Goal: Obtain resource: Download file/media

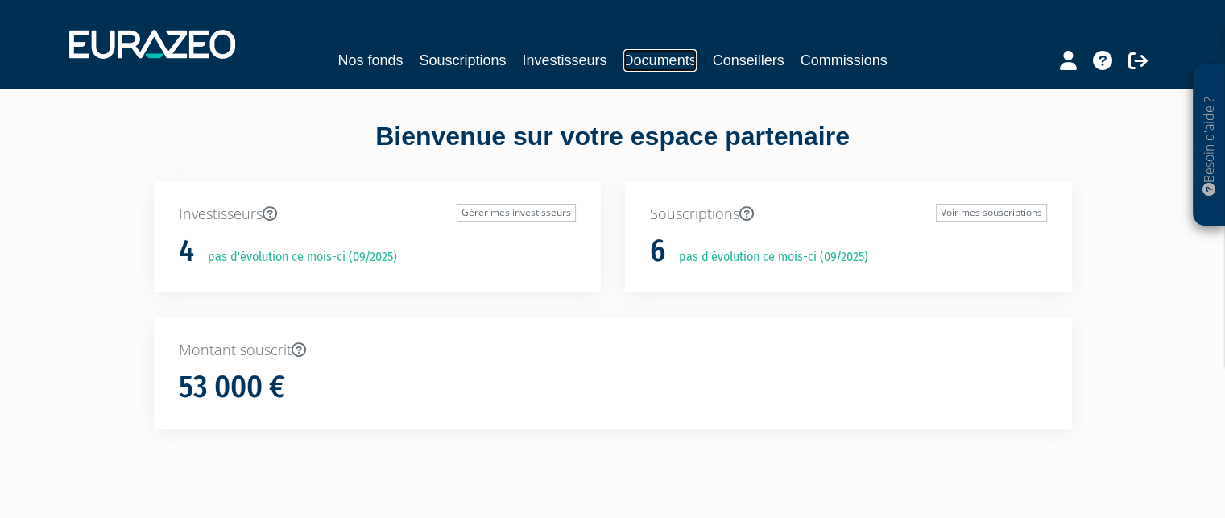
click at [644, 60] on link "Documents" at bounding box center [660, 60] width 73 height 23
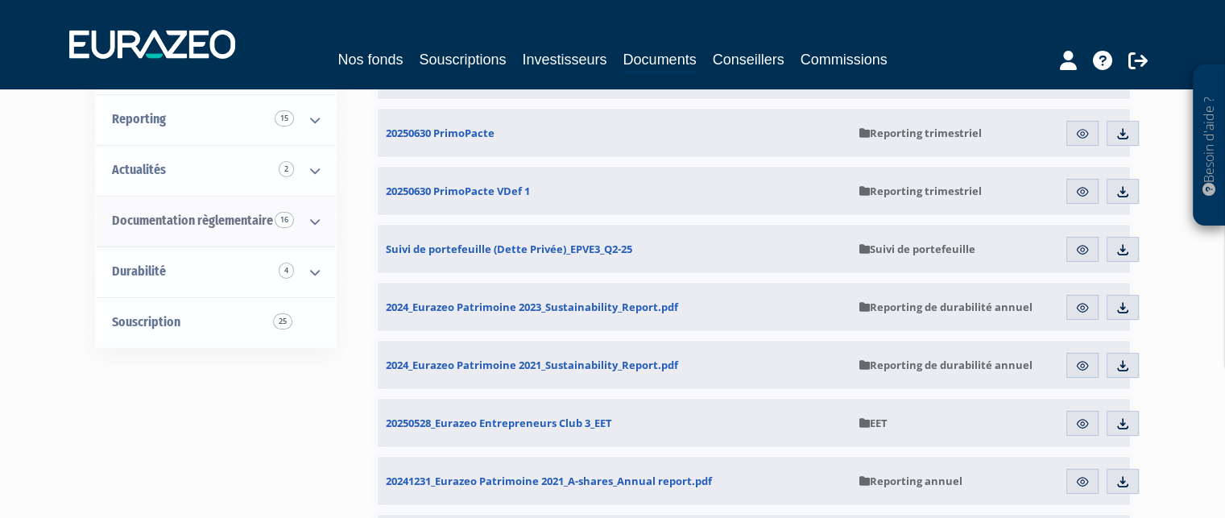
scroll to position [81, 0]
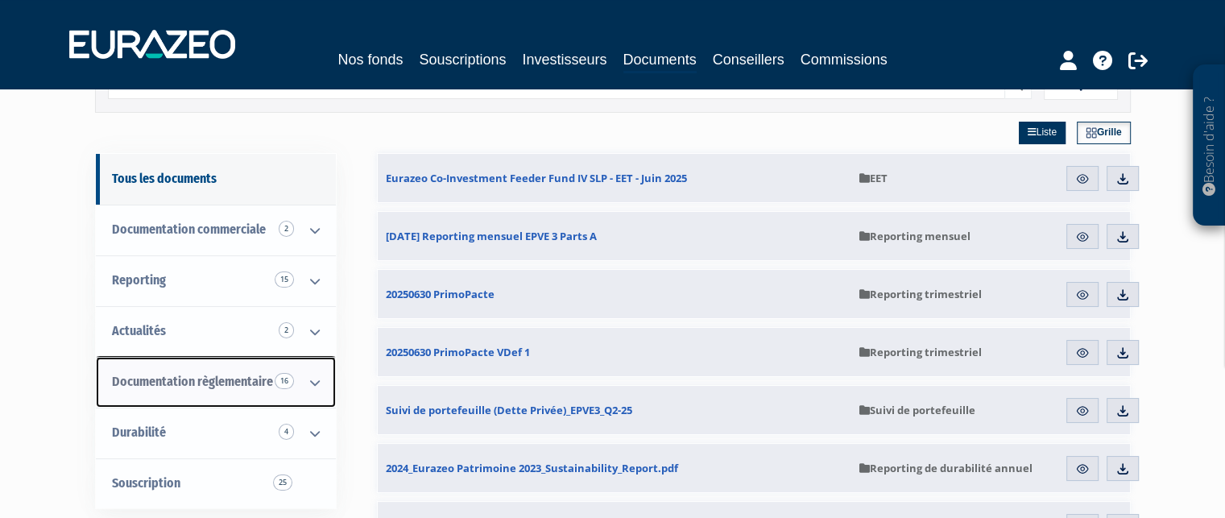
click at [316, 382] on icon at bounding box center [315, 383] width 42 height 50
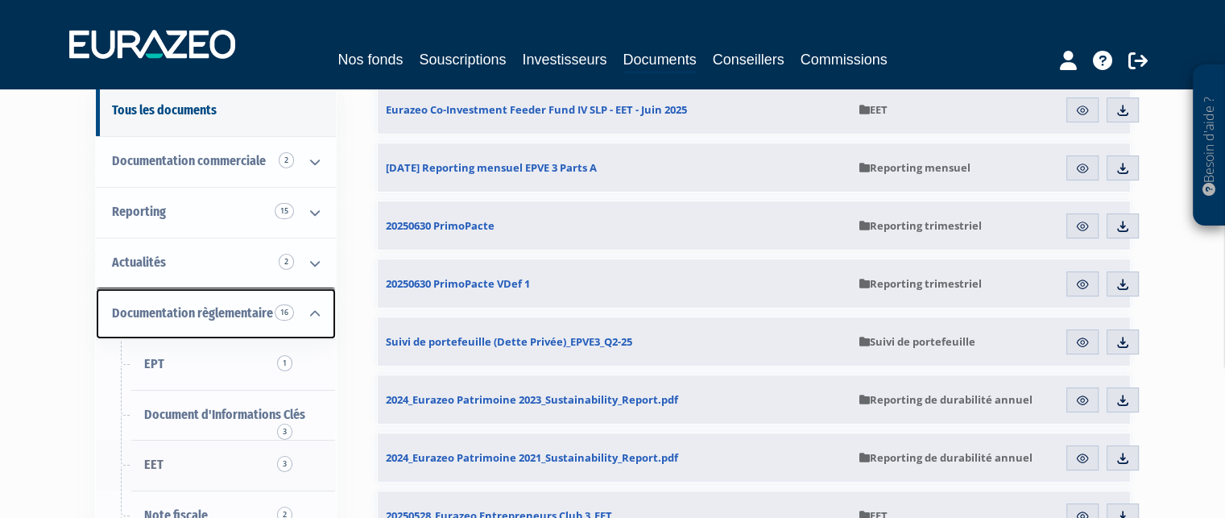
scroll to position [242, 0]
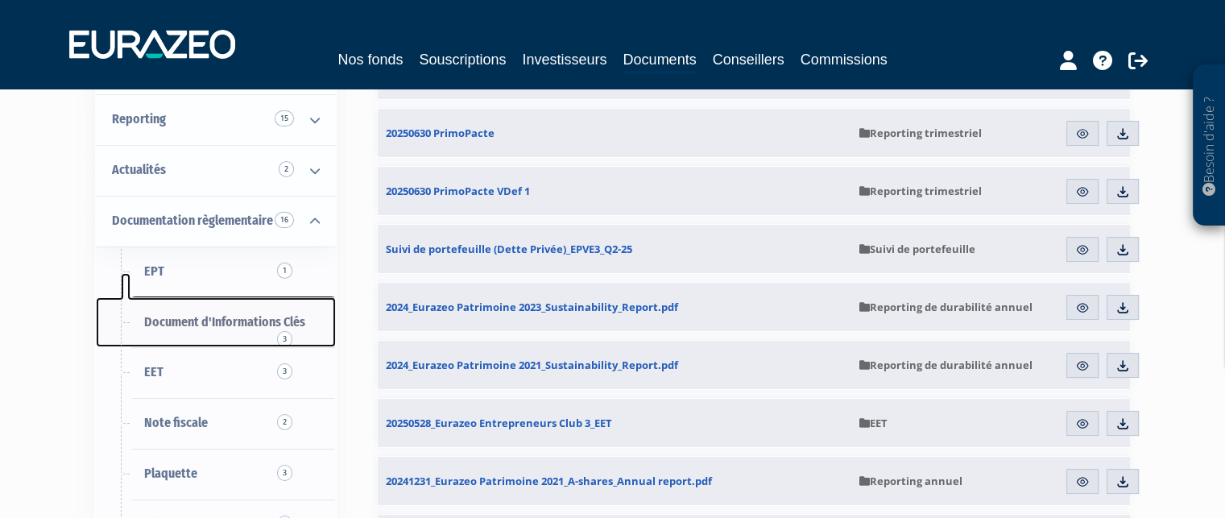
click at [226, 326] on span "Document d'Informations Clés 3" at bounding box center [224, 321] width 161 height 15
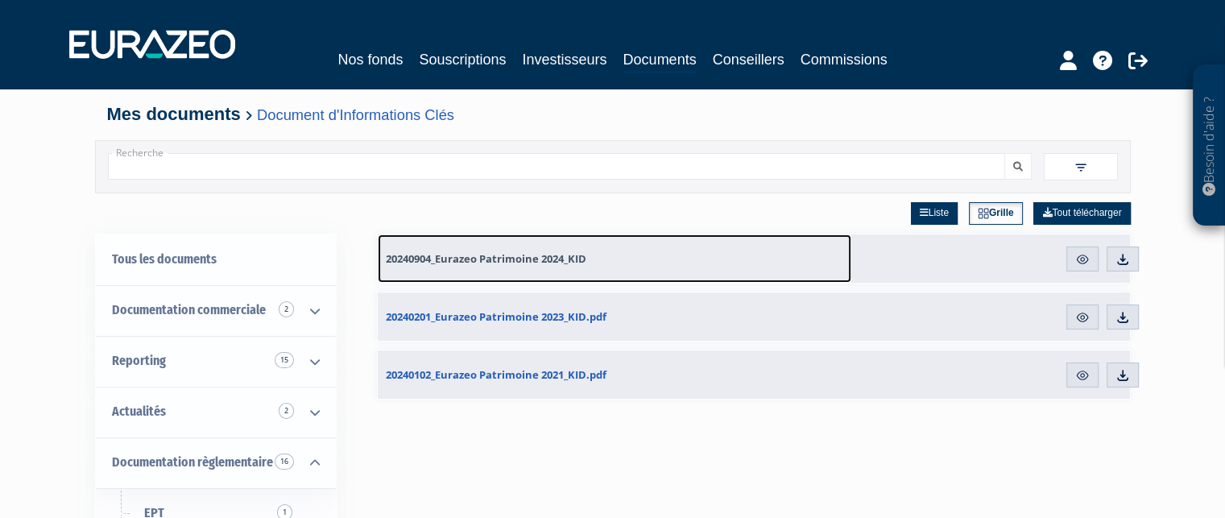
click at [433, 257] on span "20240904_Eurazeo Patrimoine 2024_KID" at bounding box center [486, 258] width 201 height 15
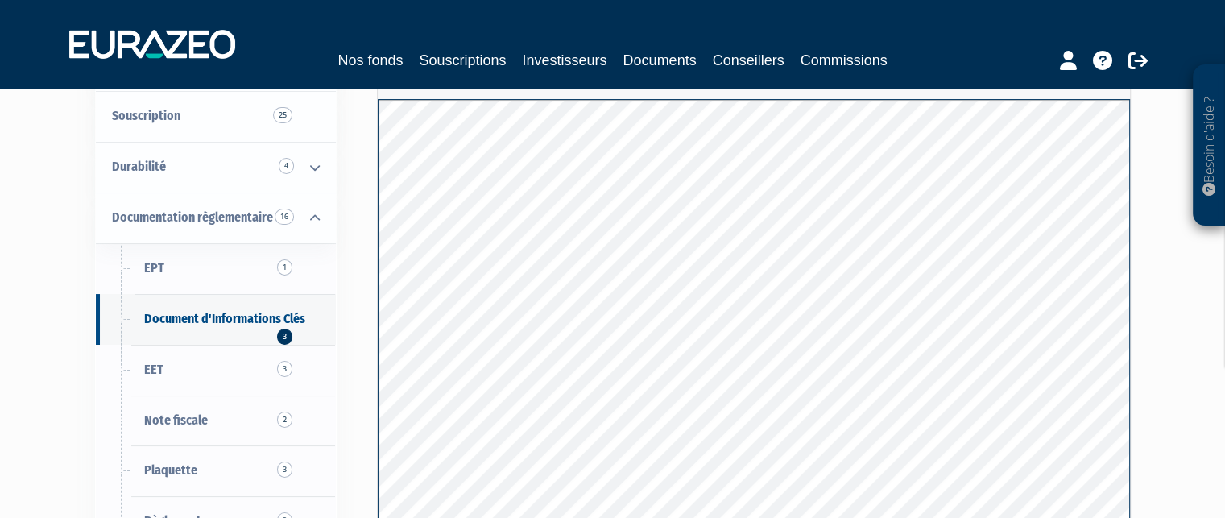
scroll to position [81, 0]
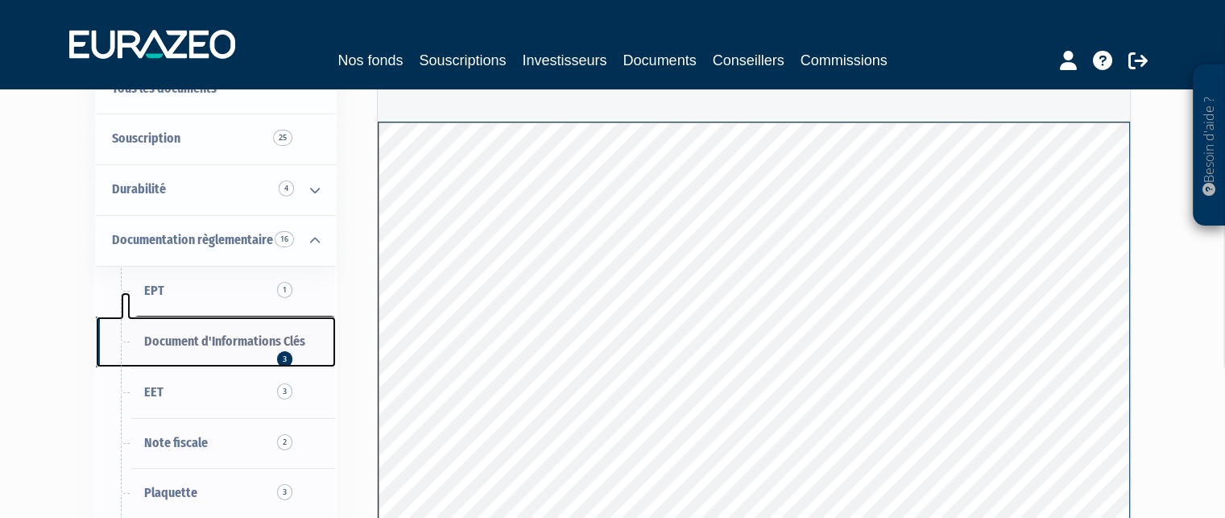
click at [227, 334] on span "Document d'Informations Clés 3" at bounding box center [224, 341] width 161 height 15
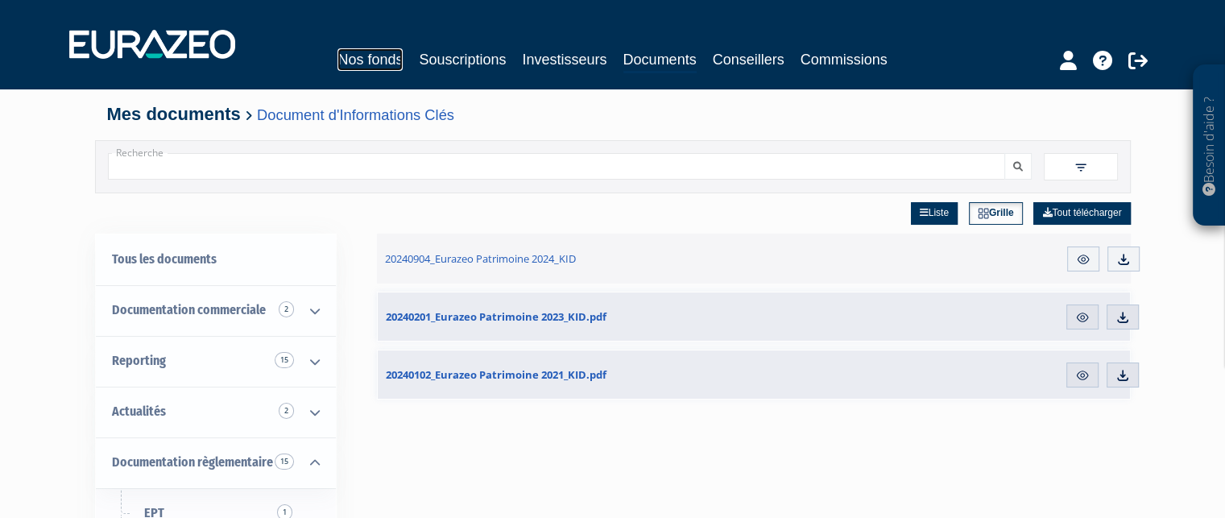
click at [374, 58] on link "Nos fonds" at bounding box center [370, 59] width 65 height 23
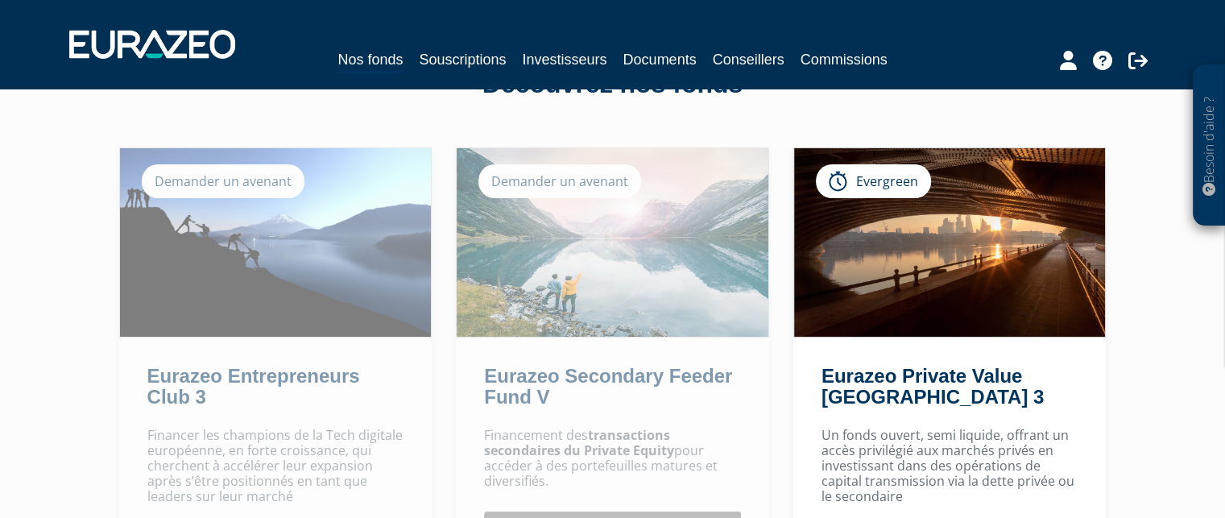
scroll to position [161, 0]
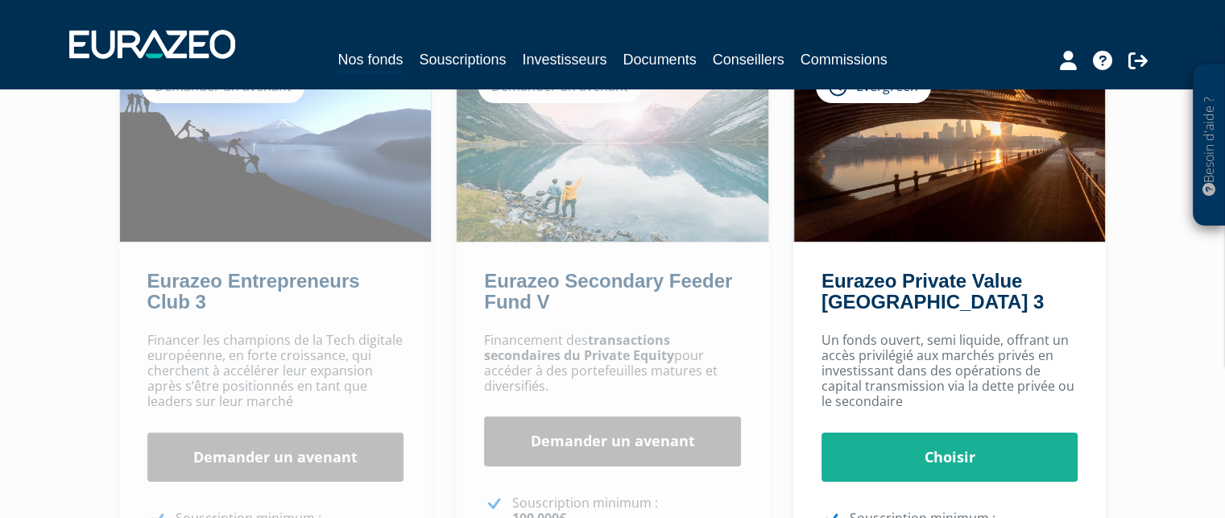
click at [544, 352] on strong "transactions secondaires du Private Equity" at bounding box center [579, 347] width 190 height 33
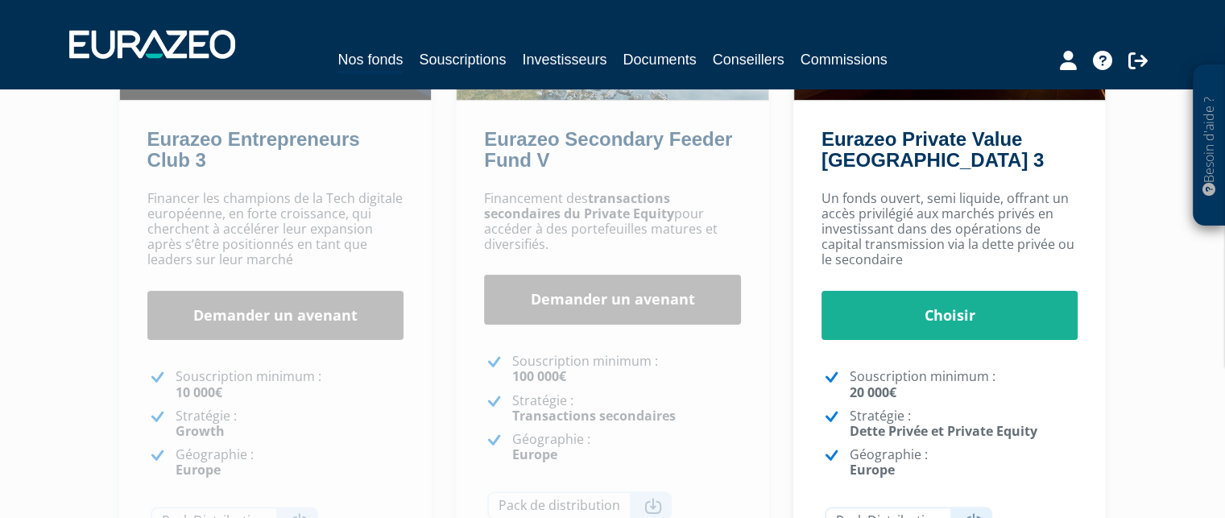
scroll to position [403, 0]
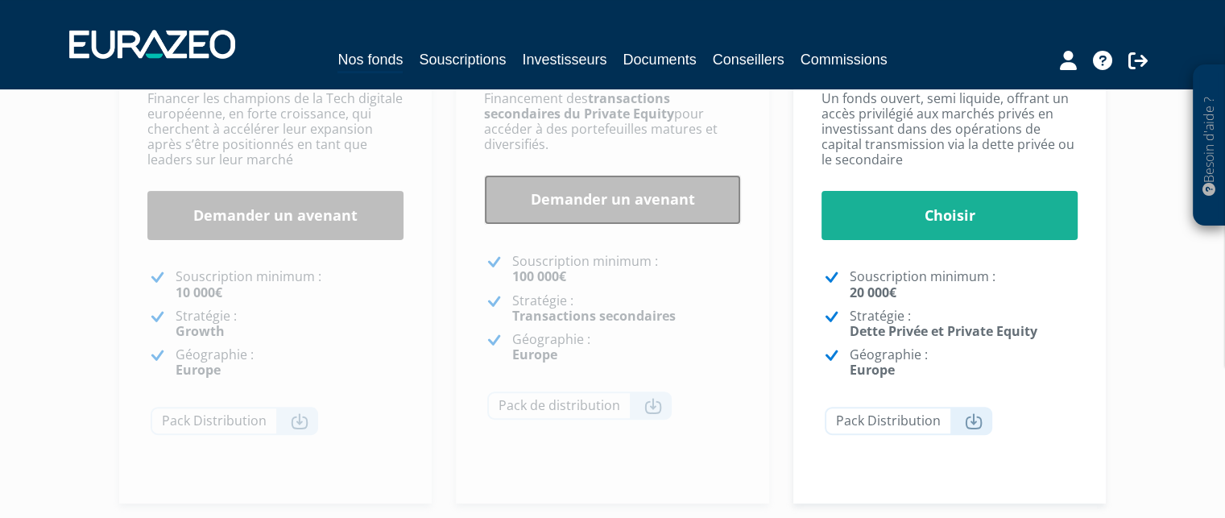
click at [536, 211] on link "Demander un avenant" at bounding box center [612, 200] width 257 height 50
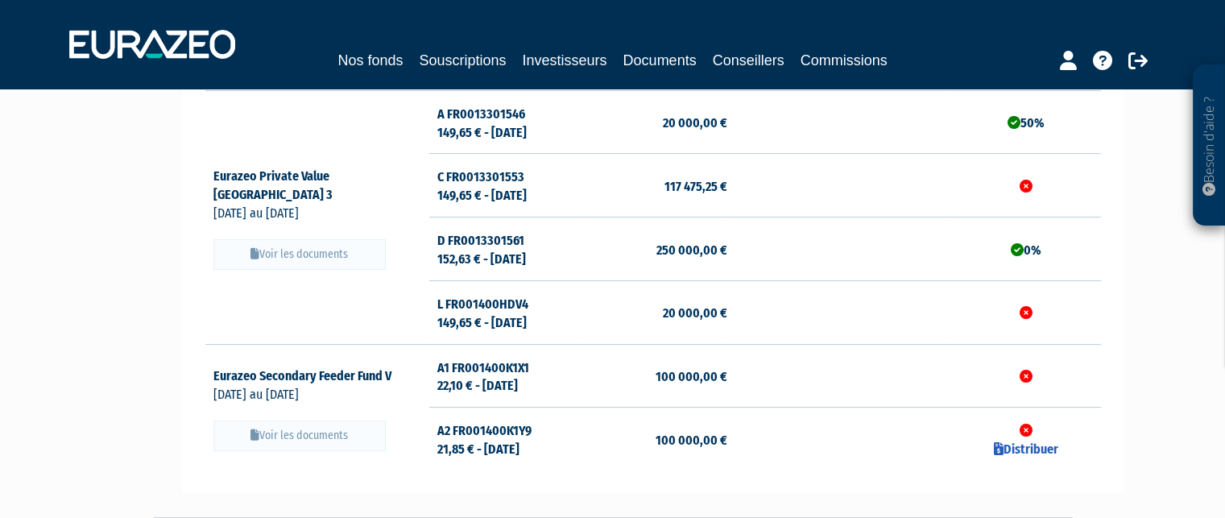
scroll to position [403, 0]
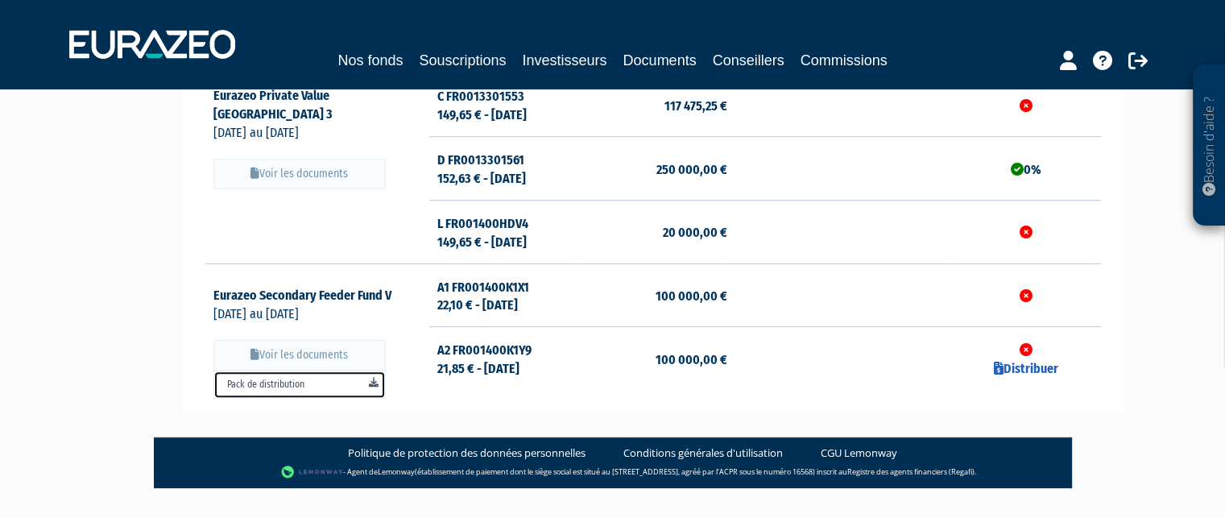
click at [312, 381] on link "Pack de distribution" at bounding box center [300, 385] width 172 height 28
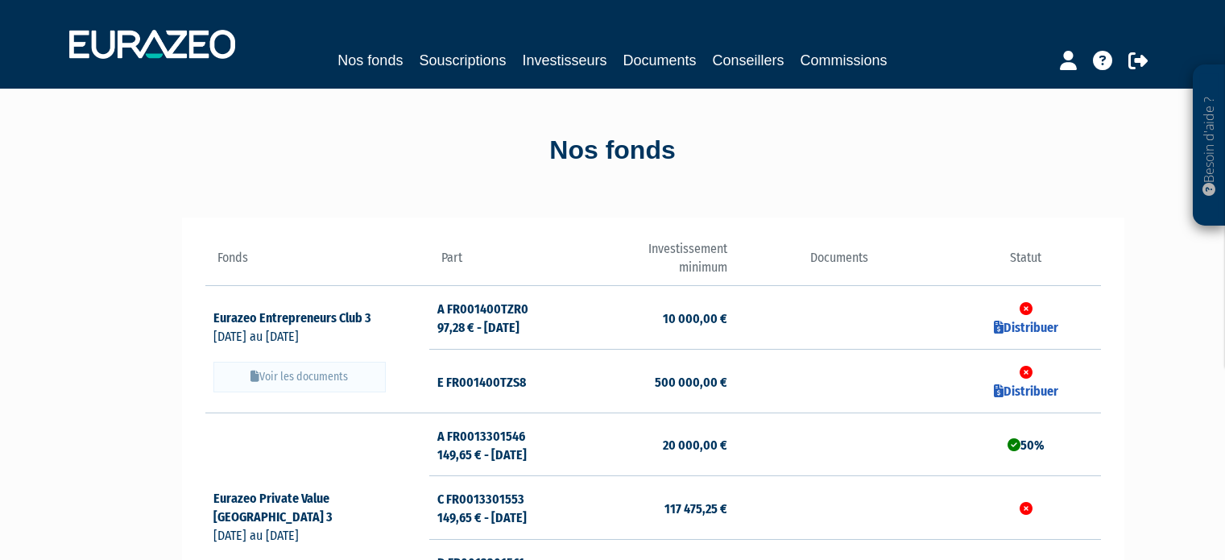
scroll to position [322, 0]
